Goal: Transaction & Acquisition: Purchase product/service

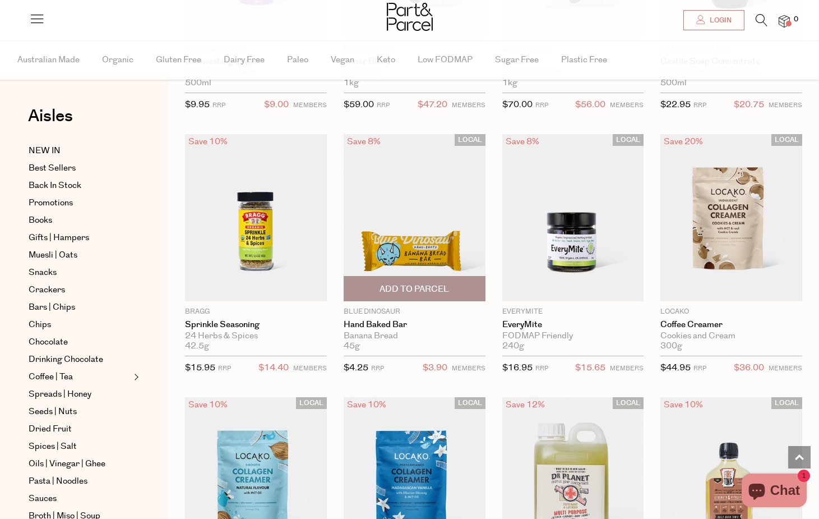
scroll to position [8211, 0]
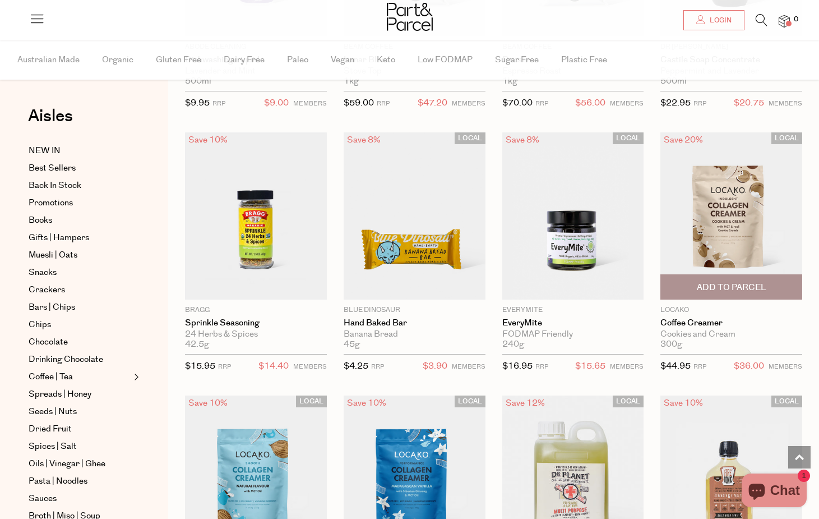
click at [731, 211] on img at bounding box center [732, 215] width 142 height 167
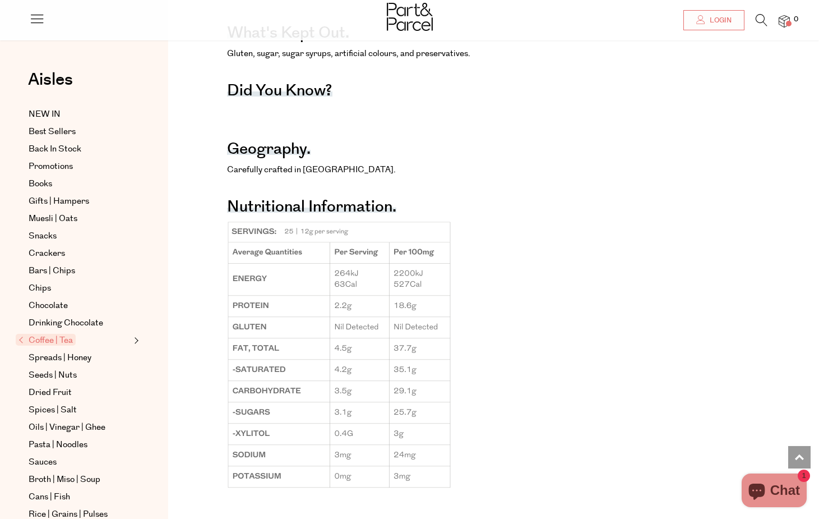
scroll to position [1145, 0]
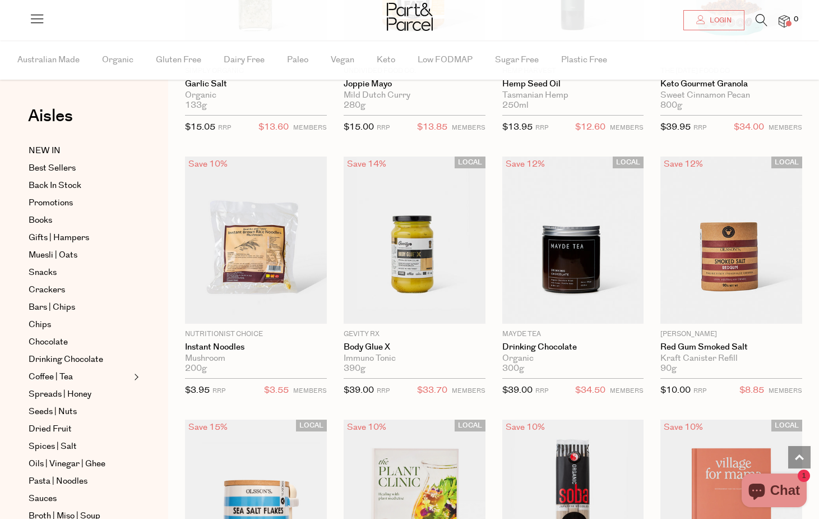
scroll to position [2567, 0]
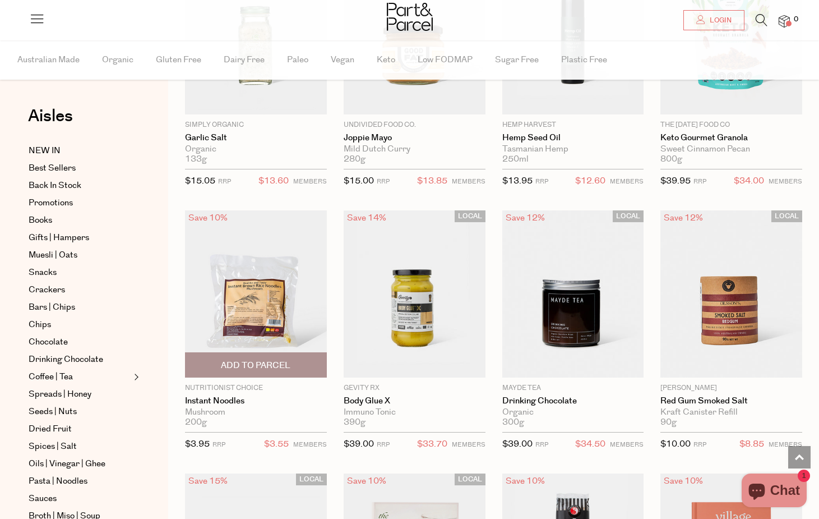
click at [275, 365] on span "Add To Parcel" at bounding box center [256, 365] width 70 height 12
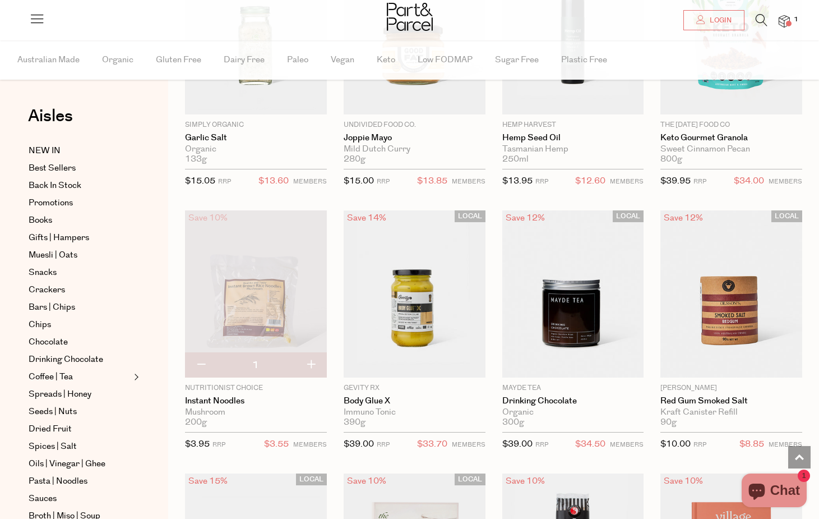
click at [307, 359] on button "button" at bounding box center [311, 365] width 32 height 25
type input "2"
click at [310, 357] on button "button" at bounding box center [311, 365] width 32 height 25
type input "3"
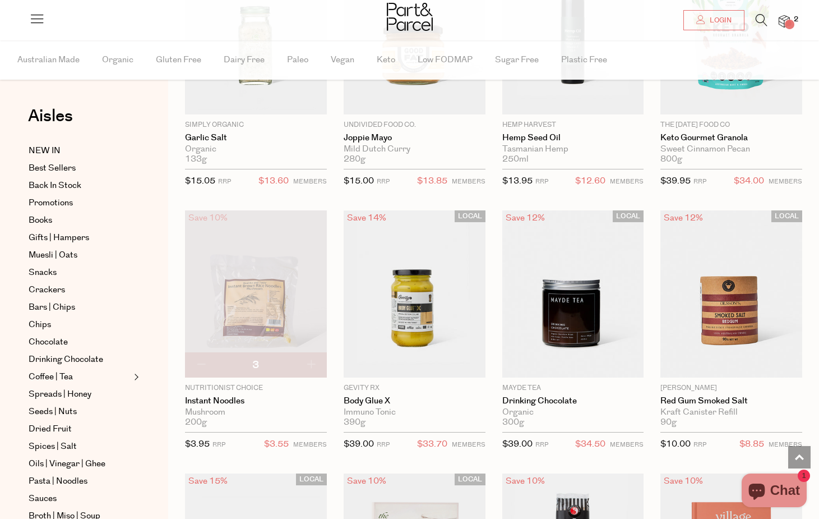
click at [310, 357] on button "button" at bounding box center [311, 365] width 32 height 25
type input "4"
click at [307, 357] on button "button" at bounding box center [311, 365] width 32 height 25
type input "5"
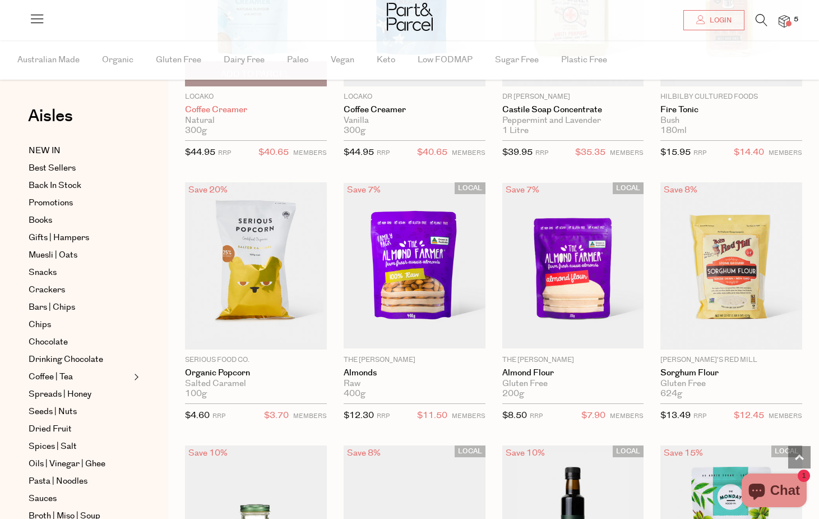
scroll to position [2089, 0]
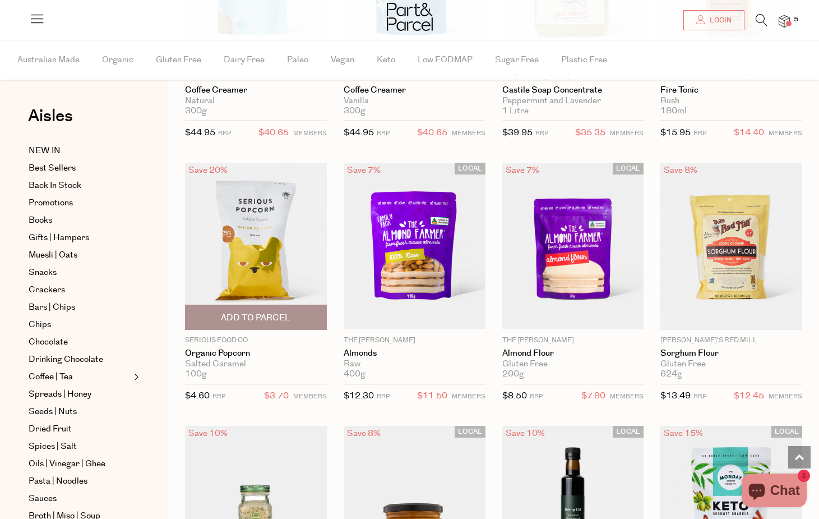
click at [280, 305] on span "Add To Parcel" at bounding box center [255, 317] width 135 height 24
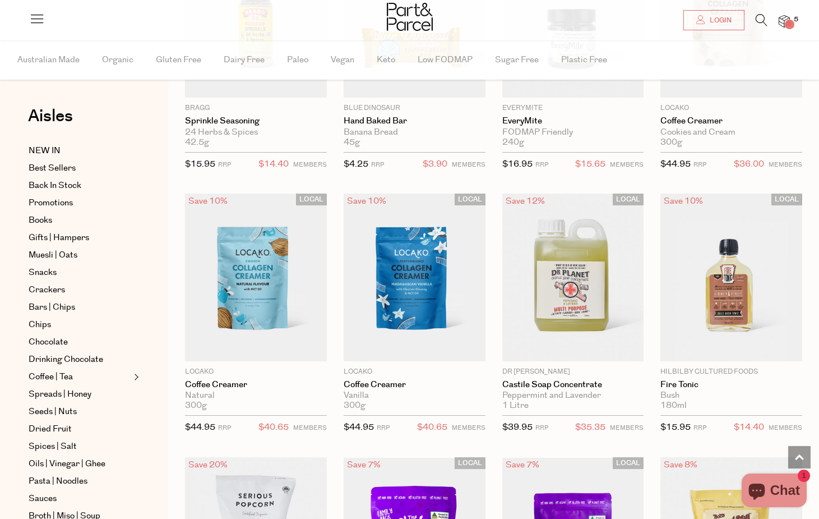
scroll to position [1754, 0]
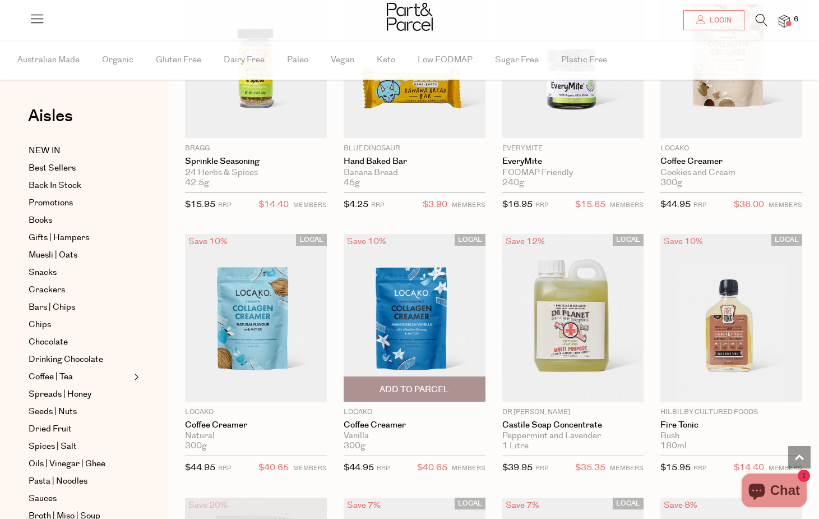
click at [433, 379] on span "Add To Parcel" at bounding box center [414, 389] width 135 height 24
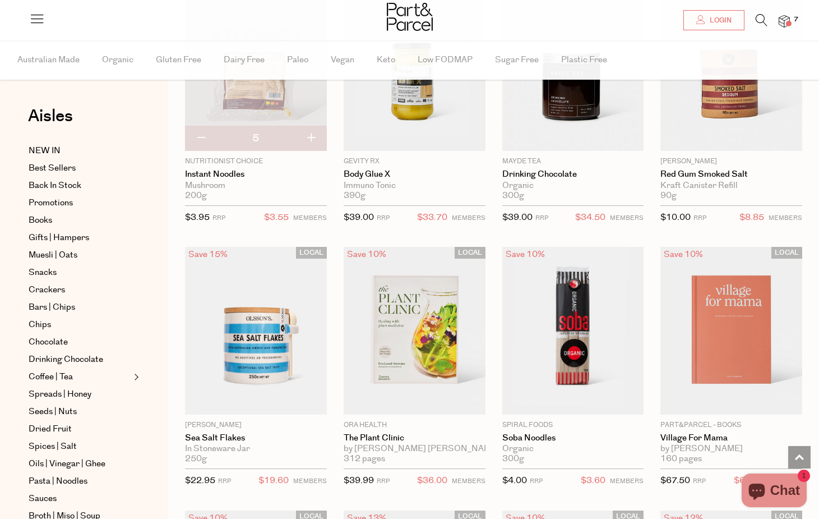
scroll to position [2909, 0]
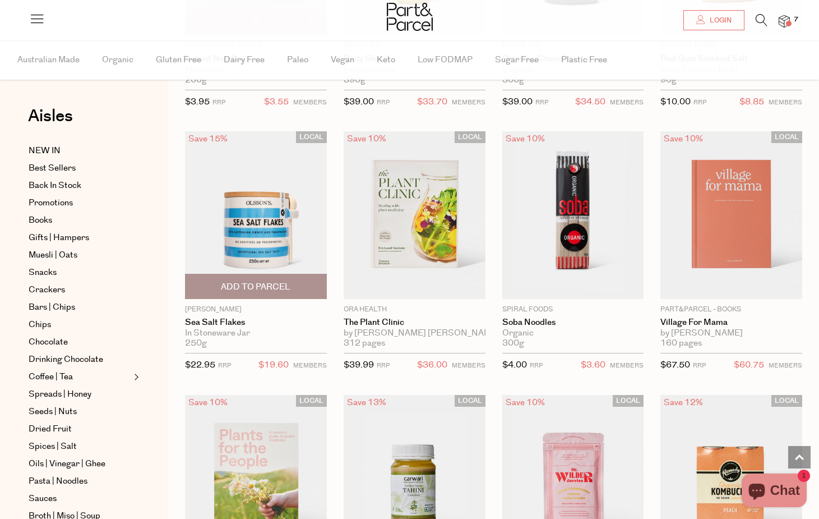
click at [263, 288] on span "Add To Parcel" at bounding box center [255, 286] width 135 height 24
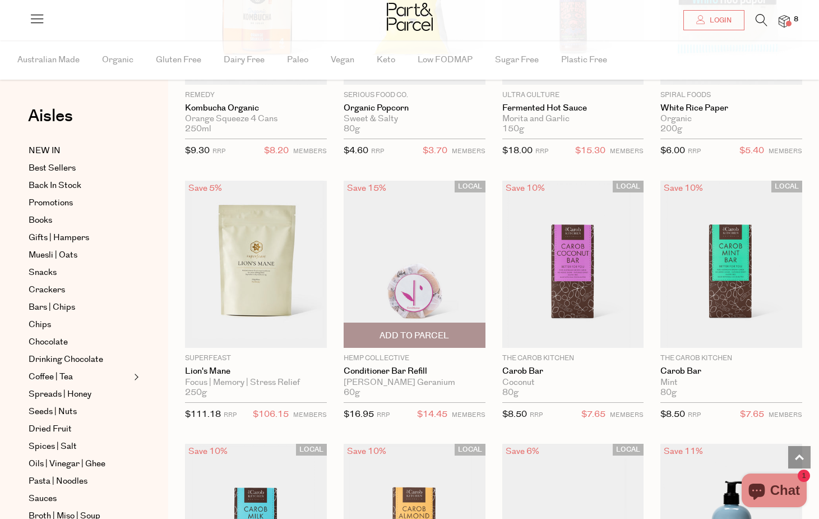
scroll to position [6157, 0]
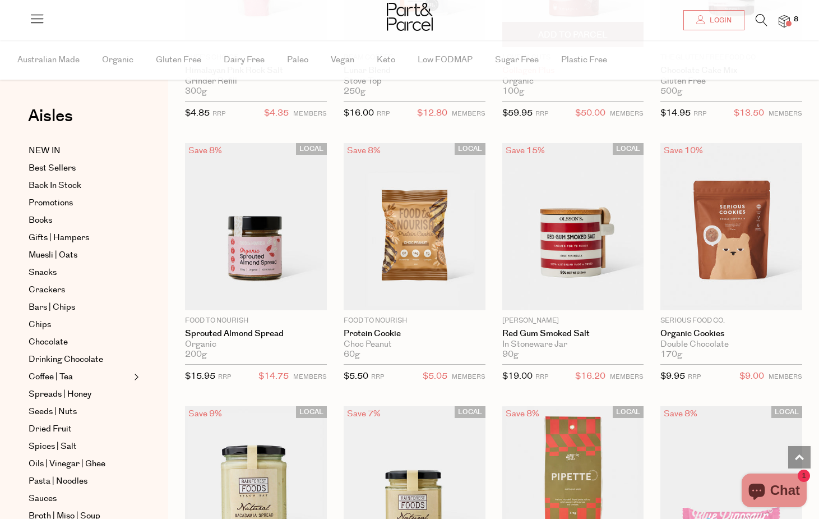
scroll to position [7212, 0]
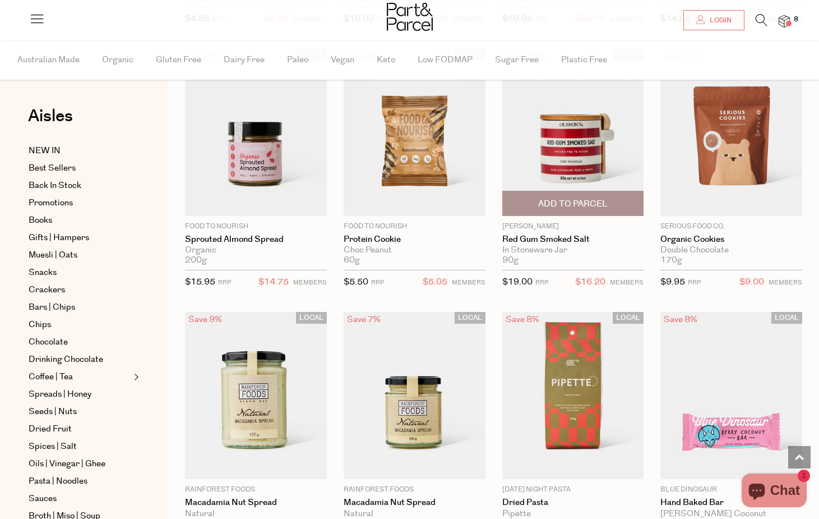
click at [552, 191] on span "Add To Parcel" at bounding box center [573, 203] width 135 height 24
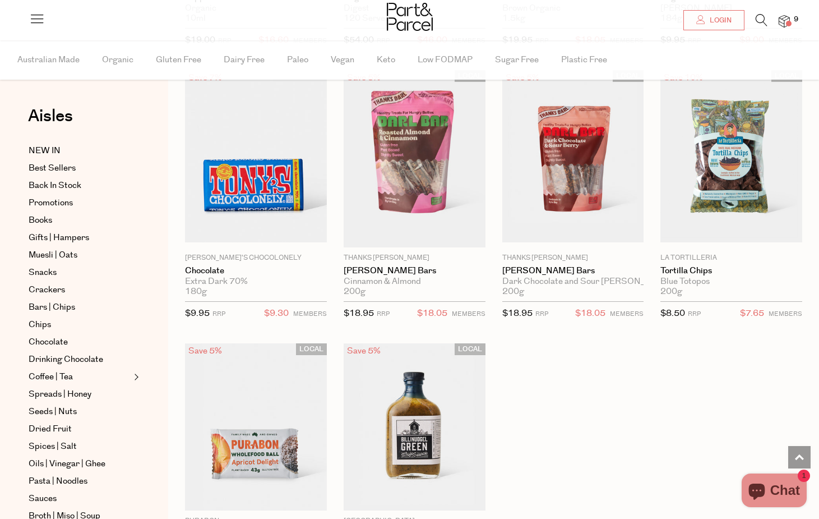
scroll to position [9557, 0]
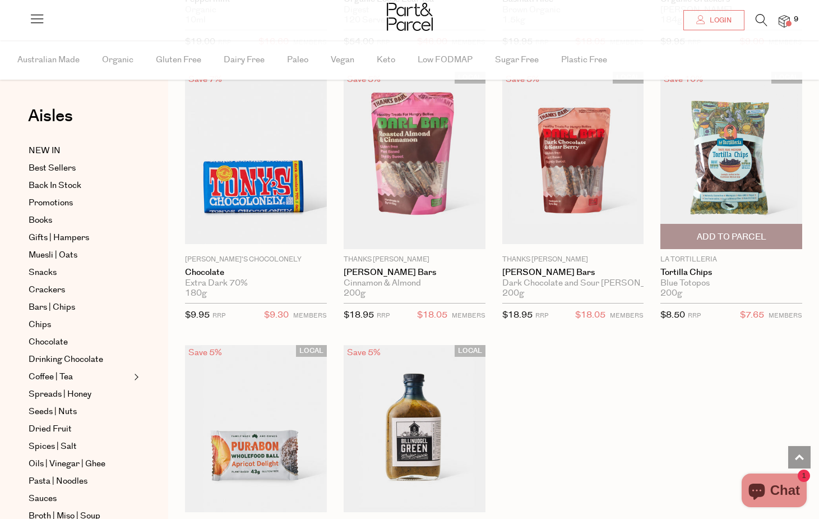
click at [740, 224] on span "Add To Parcel" at bounding box center [731, 236] width 135 height 24
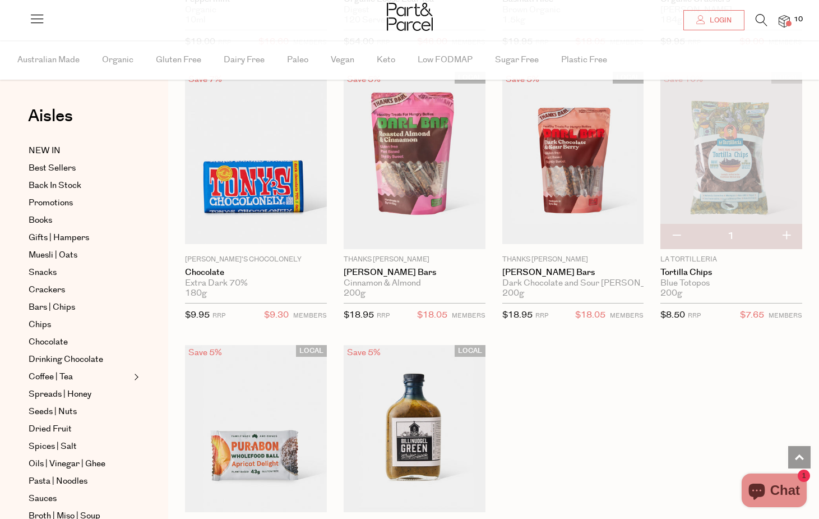
click at [779, 224] on button "button" at bounding box center [786, 236] width 32 height 25
type input "2"
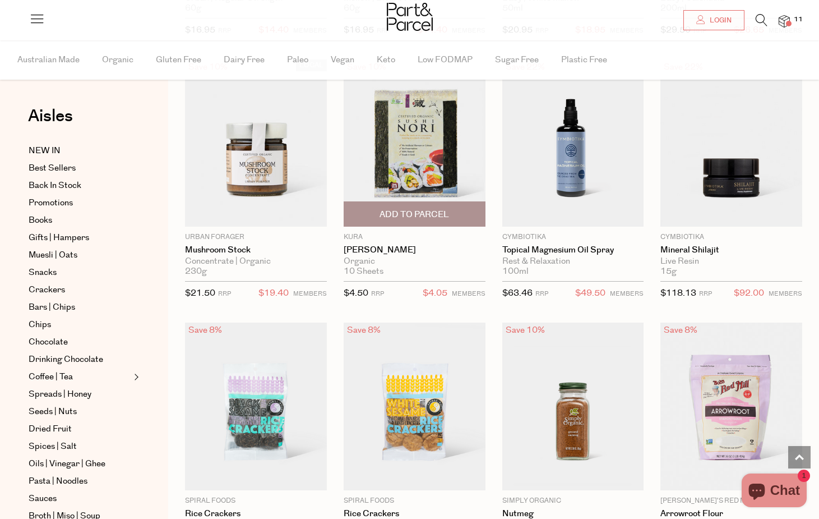
scroll to position [12737, 0]
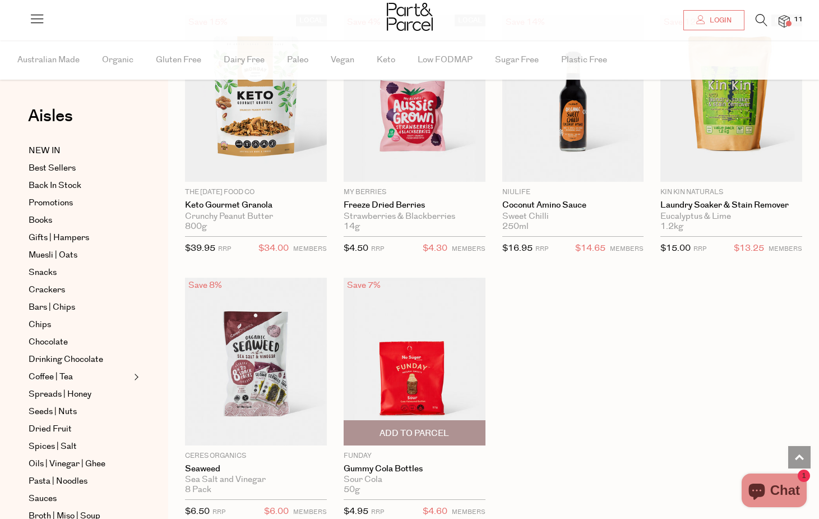
scroll to position [16220, 0]
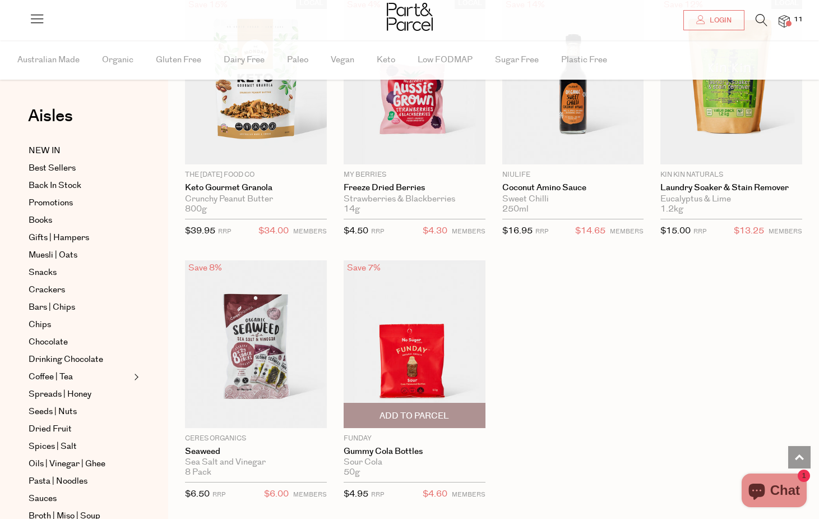
click at [438, 403] on span "Add To Parcel" at bounding box center [414, 415] width 135 height 24
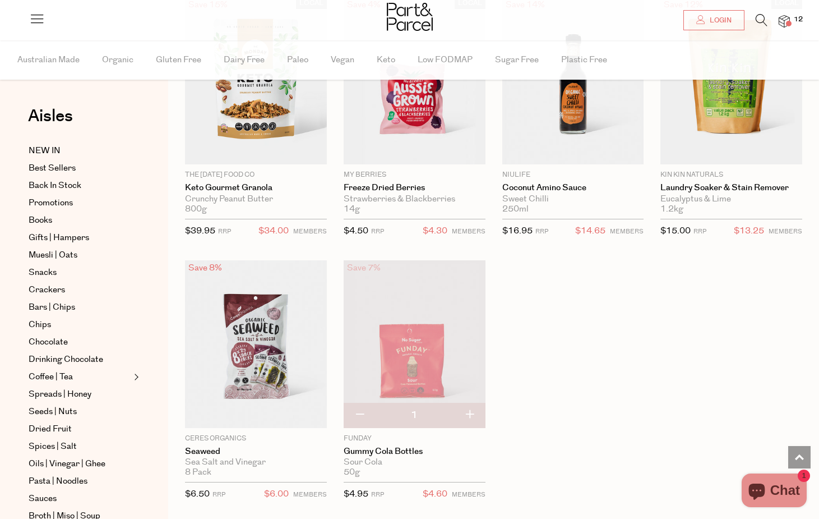
click at [470, 403] on button "button" at bounding box center [470, 415] width 32 height 25
type input "2"
click at [470, 403] on button "button" at bounding box center [470, 415] width 32 height 25
type input "3"
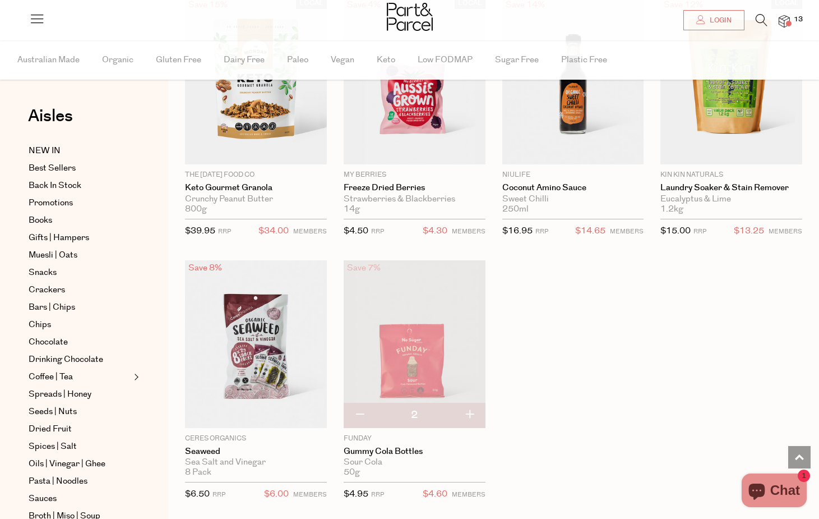
type input "3"
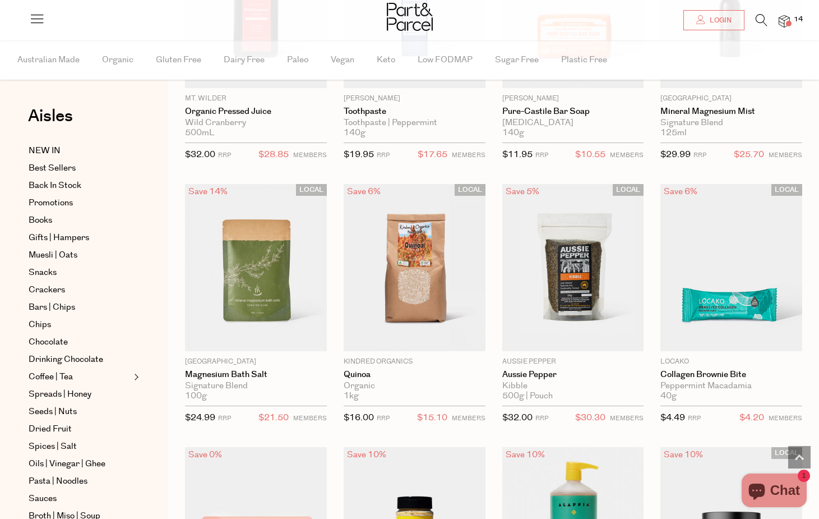
scroll to position [19211, 0]
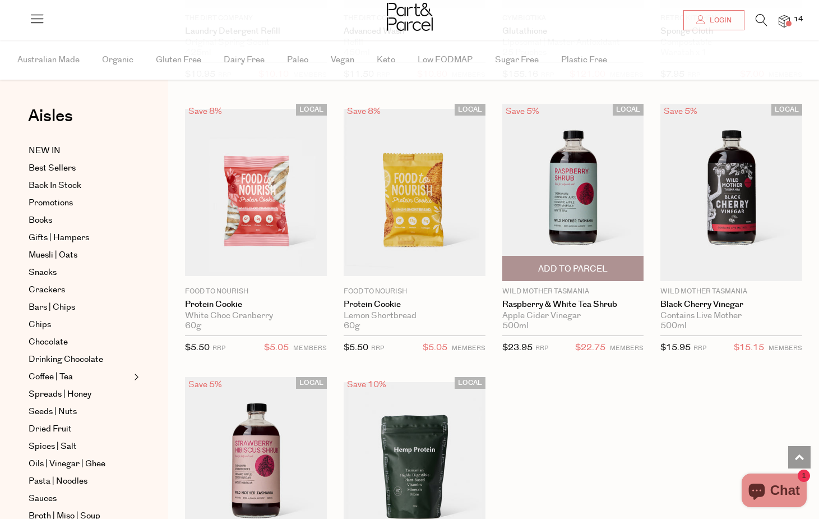
scroll to position [22850, 0]
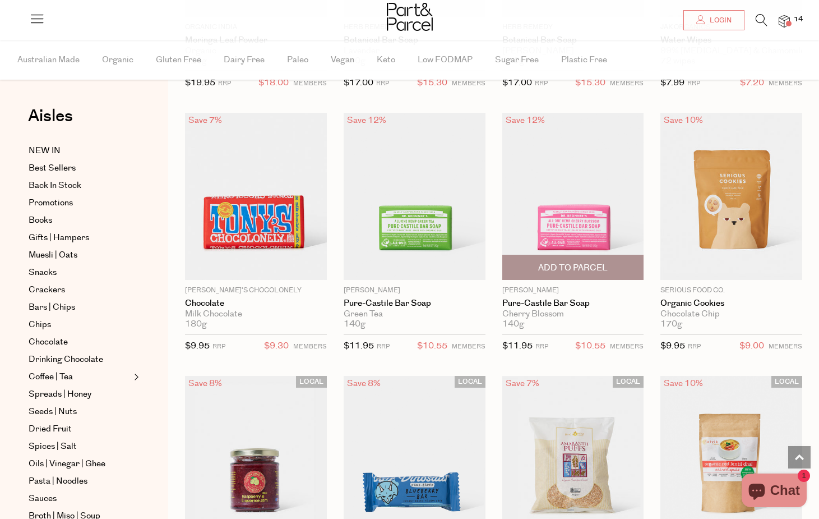
scroll to position [25184, 0]
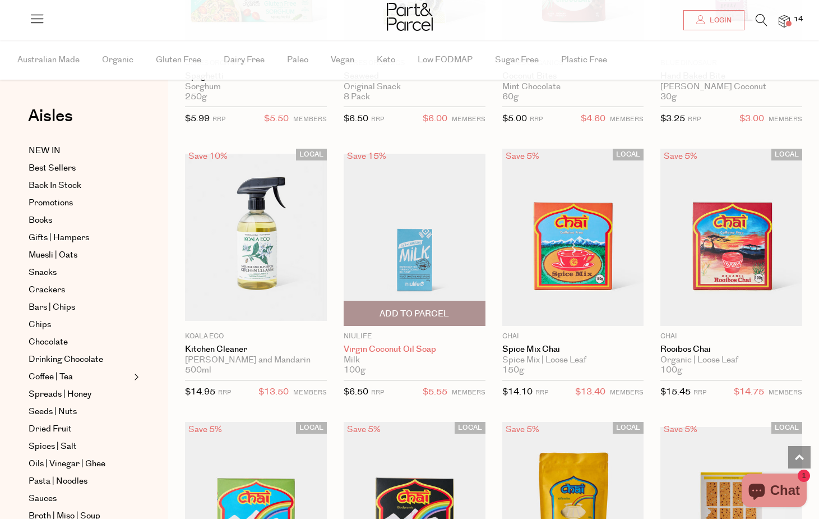
scroll to position [29077, 0]
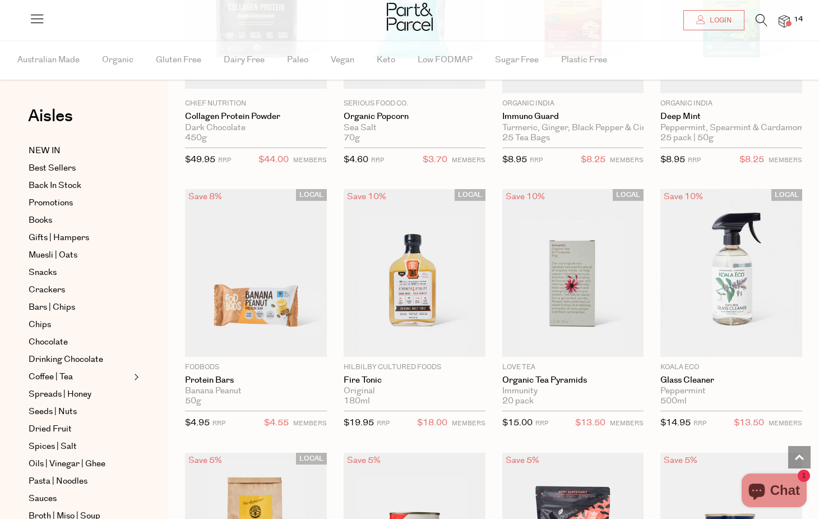
scroll to position [32534, 0]
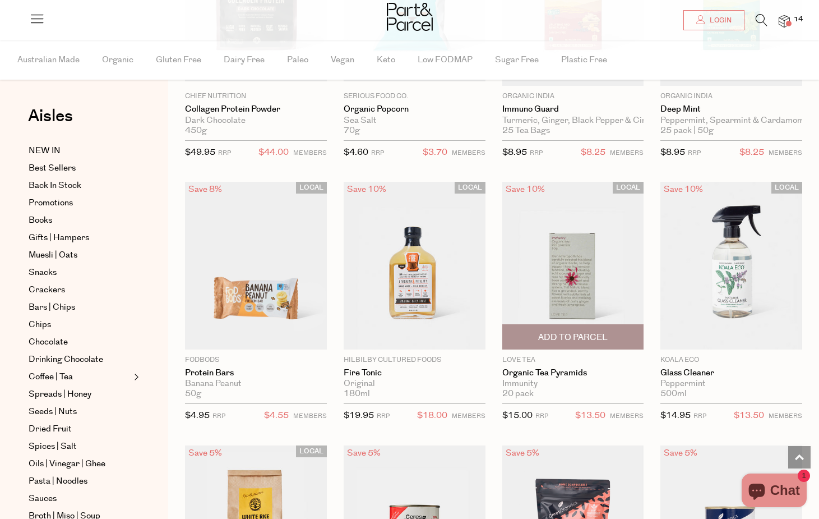
click at [578, 331] on span "Add To Parcel" at bounding box center [573, 337] width 70 height 12
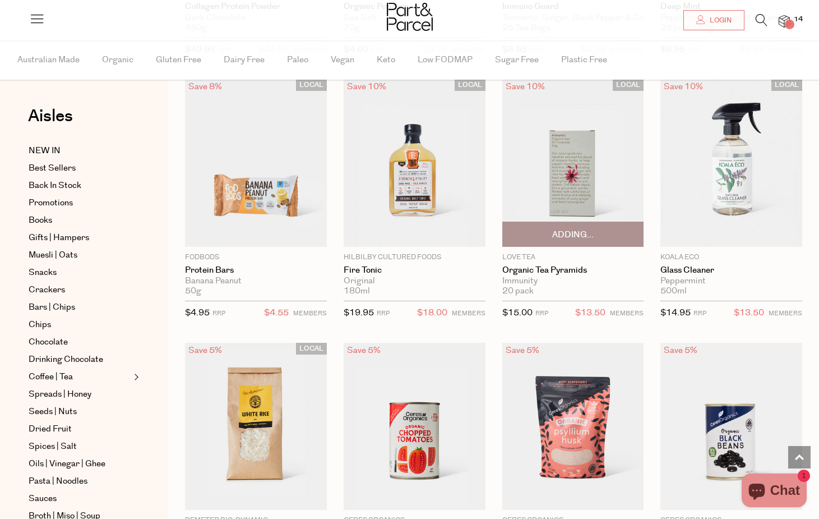
scroll to position [32693, 0]
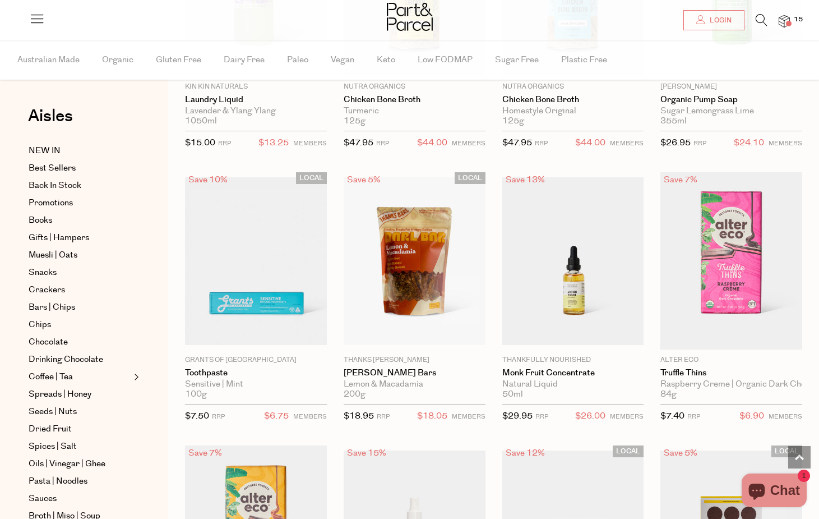
scroll to position [33598, 0]
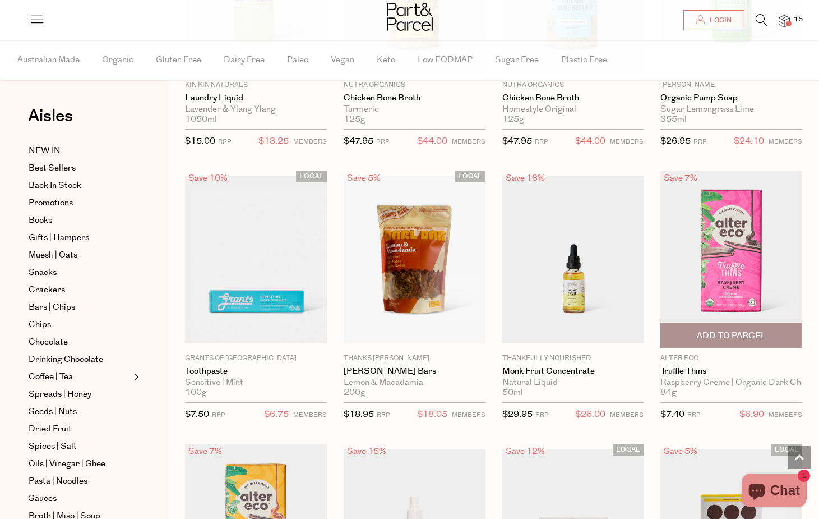
click at [743, 330] on span "Add To Parcel" at bounding box center [732, 336] width 70 height 12
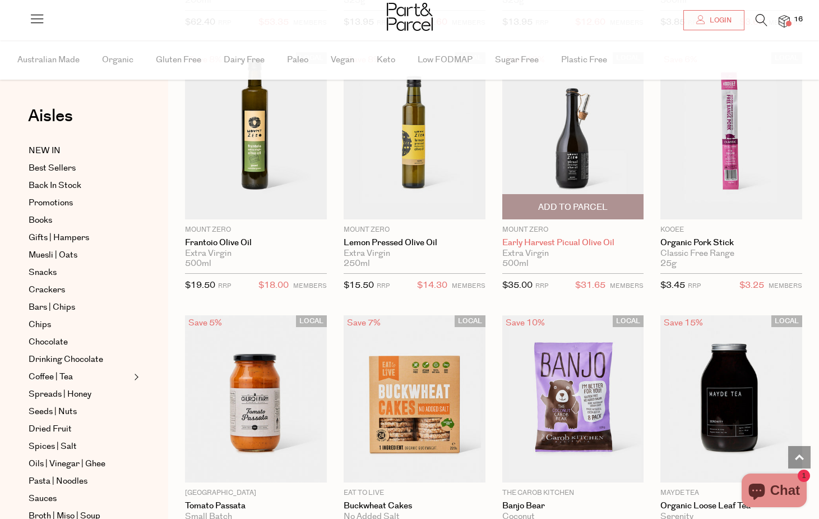
scroll to position [35916, 0]
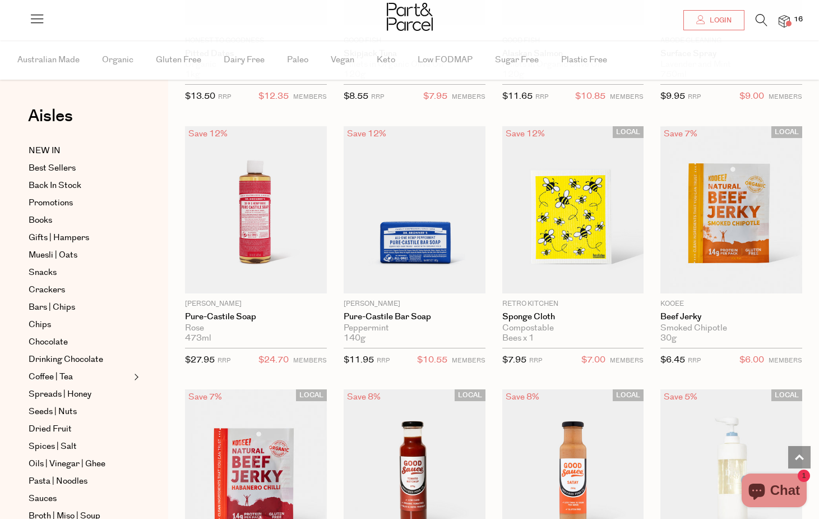
scroll to position [39055, 0]
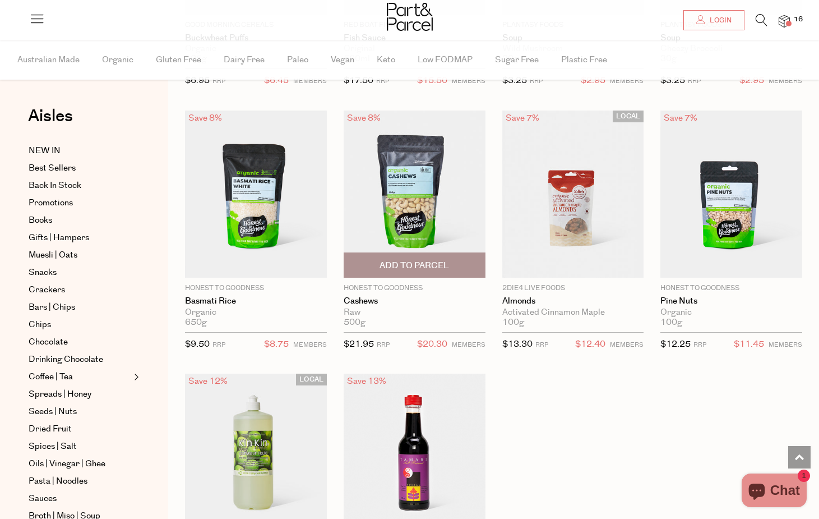
scroll to position [42730, 0]
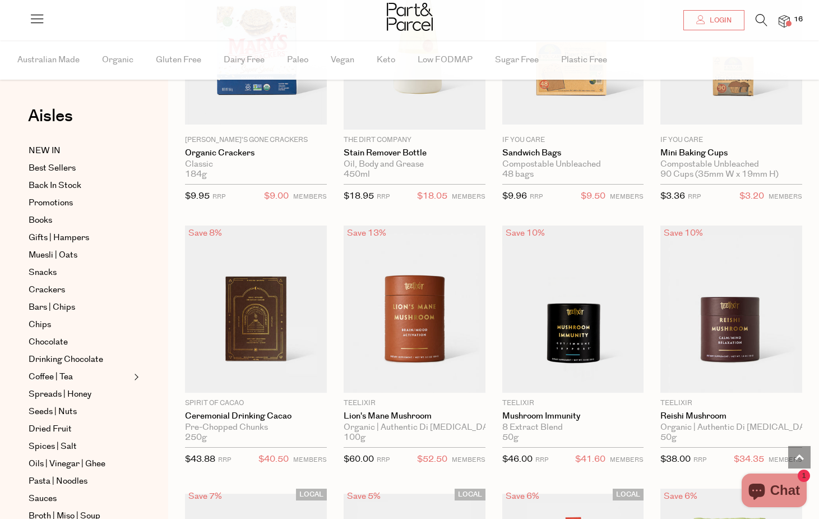
scroll to position [45942, 0]
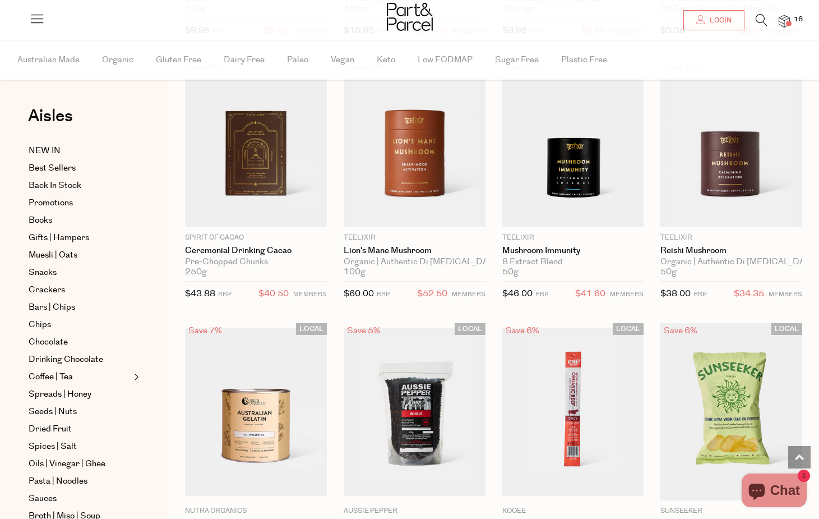
scroll to position [45932, 0]
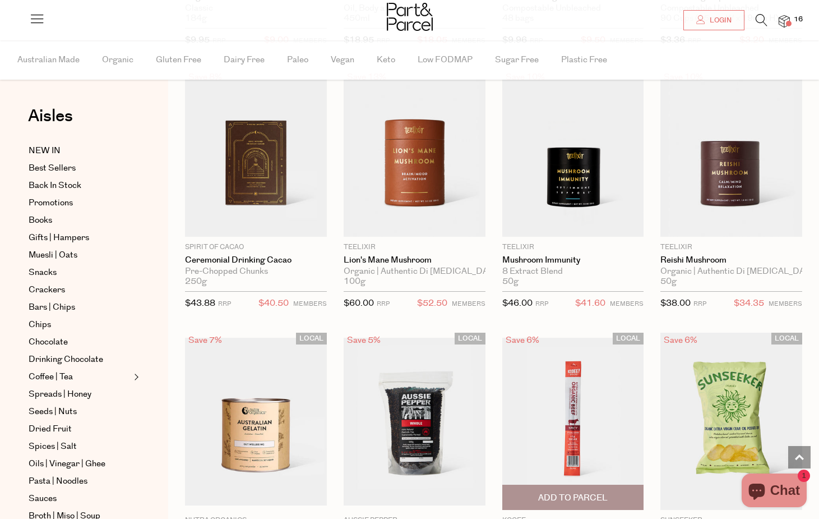
click at [550, 372] on img at bounding box center [573, 421] width 142 height 167
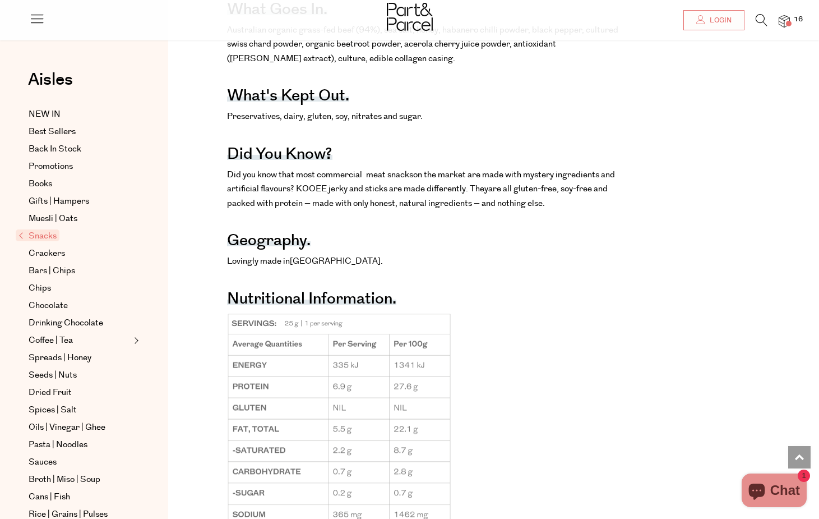
scroll to position [574, 0]
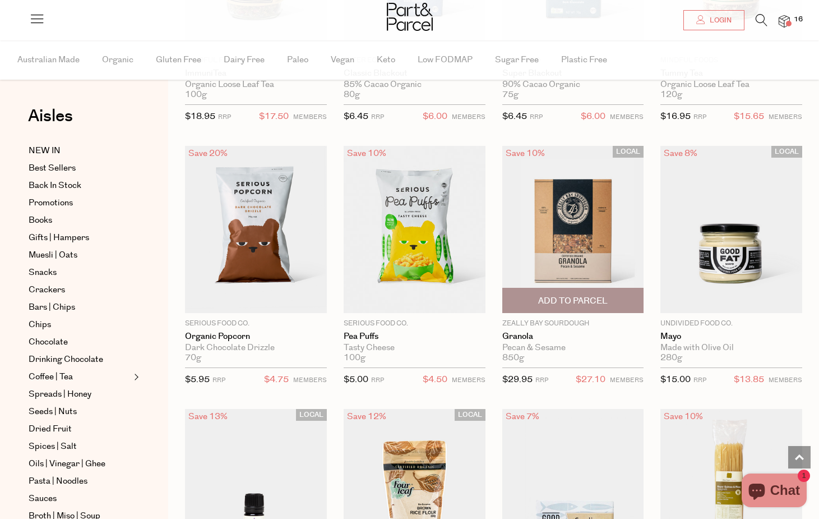
scroll to position [2635, 0]
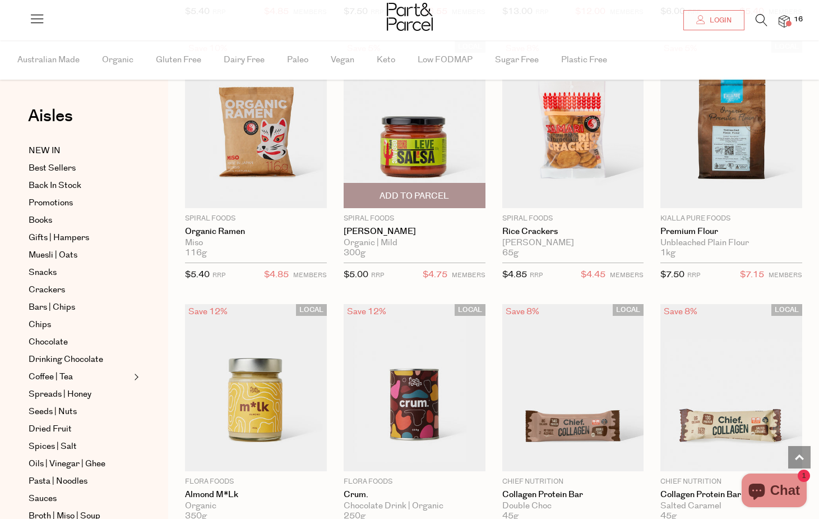
scroll to position [6202, 0]
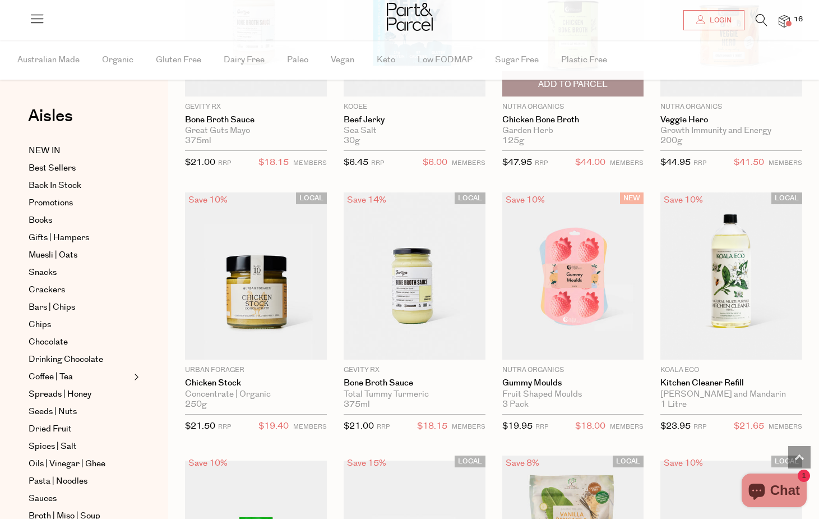
scroll to position [9234, 0]
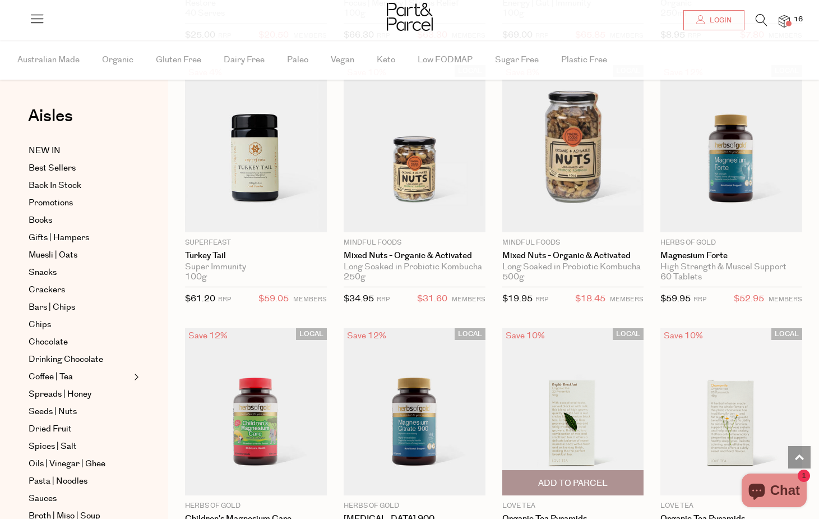
scroll to position [11966, 0]
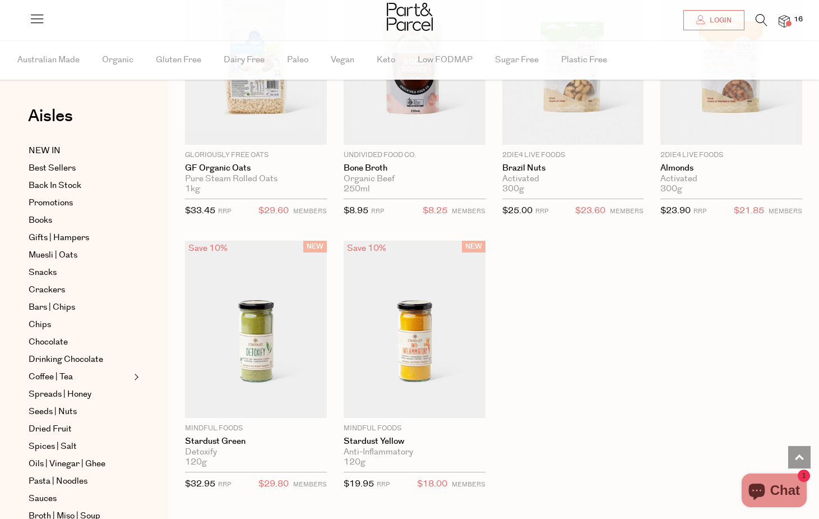
scroll to position [16376, 0]
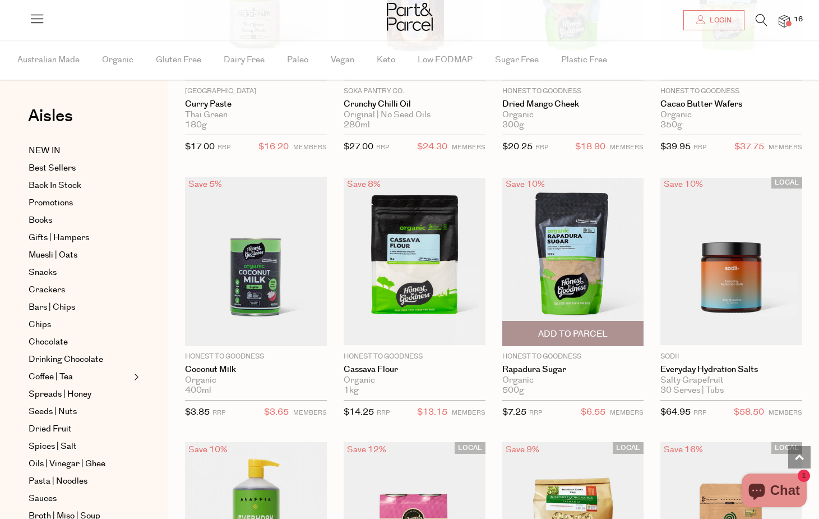
scroll to position [19266, 0]
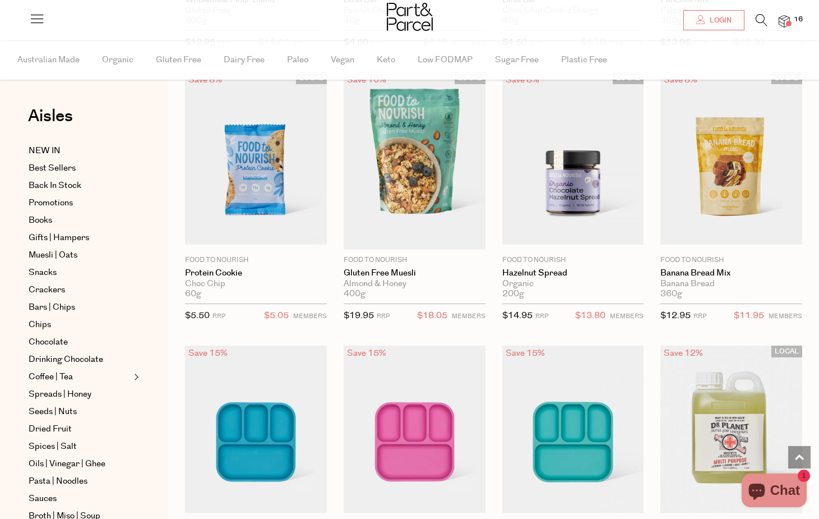
scroll to position [20452, 0]
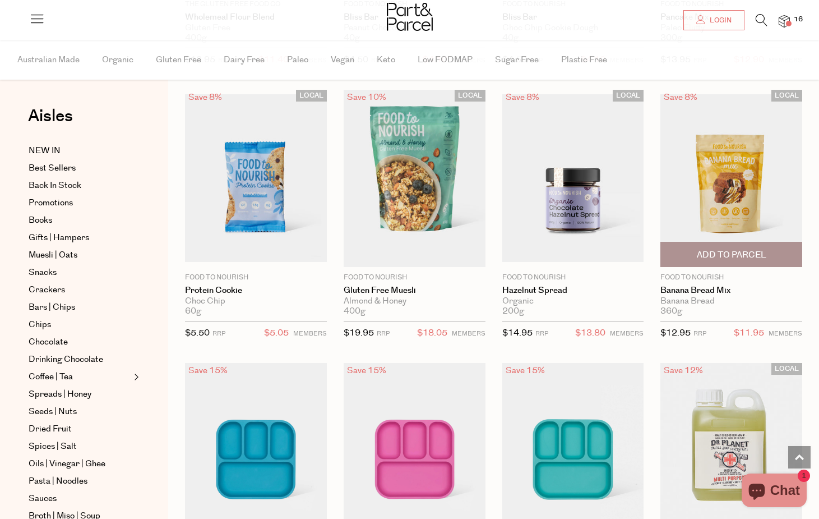
click at [721, 249] on span "Add To Parcel" at bounding box center [732, 255] width 70 height 12
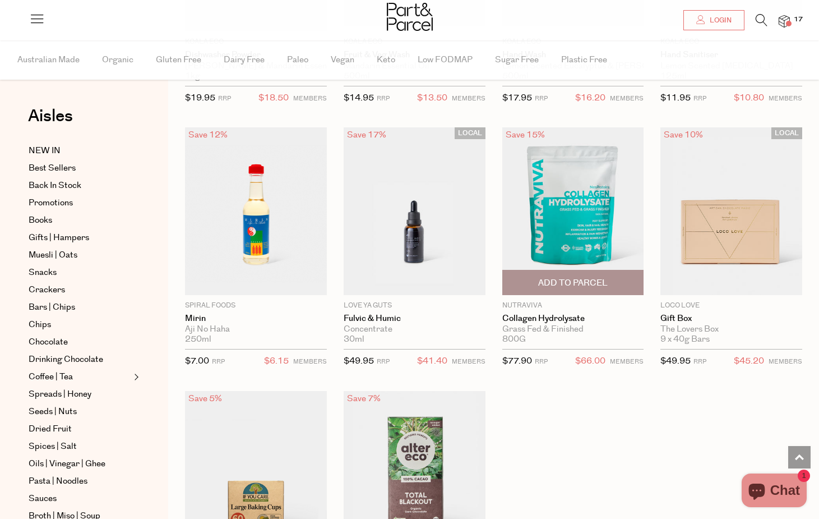
scroll to position [22814, 0]
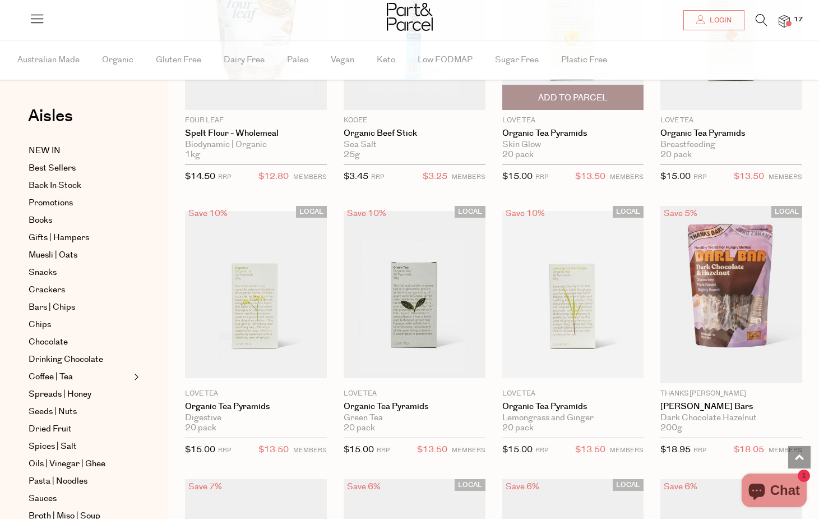
scroll to position [23787, 0]
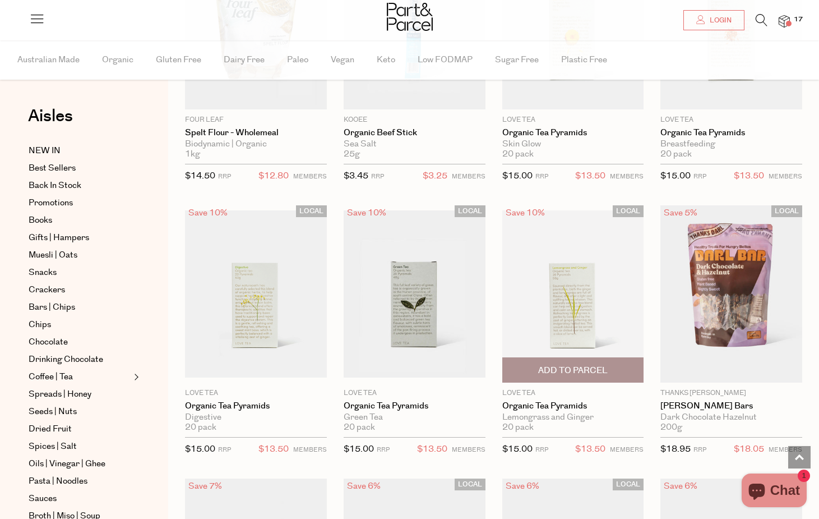
click at [562, 364] on span "Add To Parcel" at bounding box center [573, 370] width 70 height 12
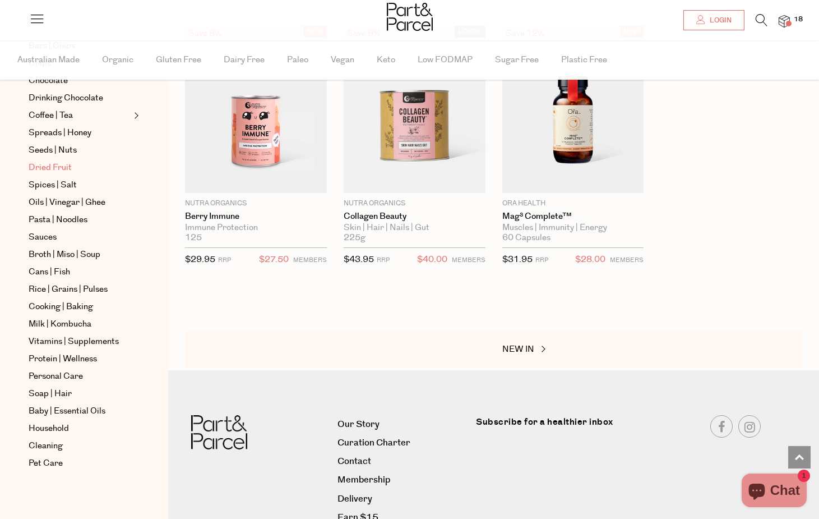
scroll to position [261, 0]
click at [52, 464] on span "Pet Care" at bounding box center [46, 462] width 34 height 13
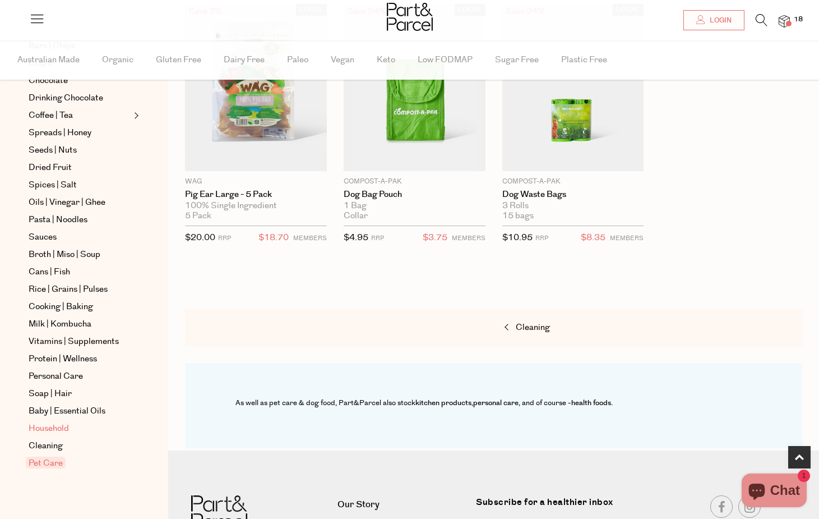
scroll to position [261, 0]
click at [43, 428] on span "Household" at bounding box center [49, 428] width 40 height 13
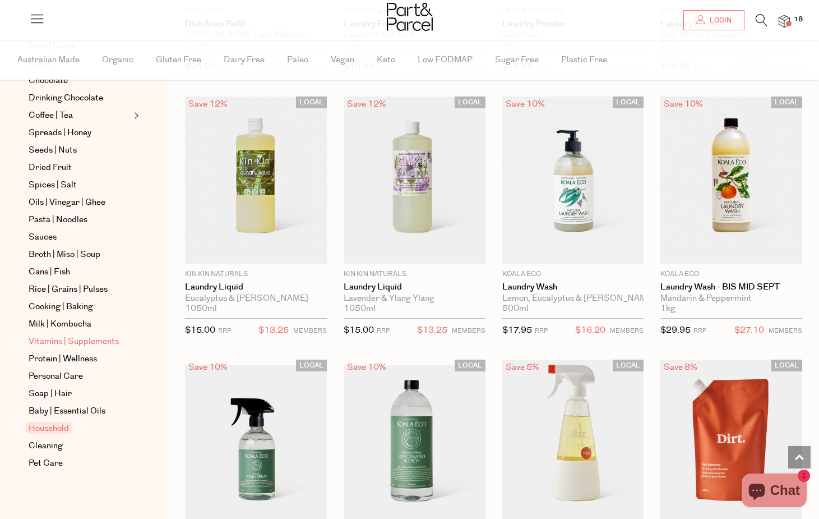
scroll to position [261, 0]
click at [74, 396] on link "Soap | Hair" at bounding box center [80, 393] width 102 height 13
